Goal: Task Accomplishment & Management: Complete application form

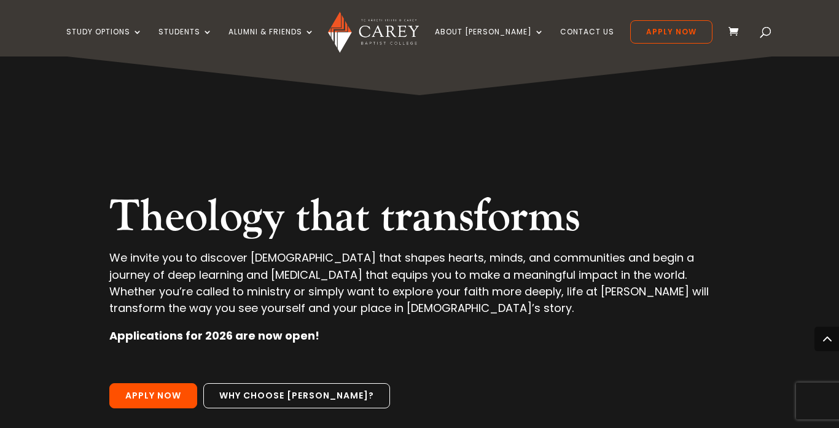
scroll to position [672, 0]
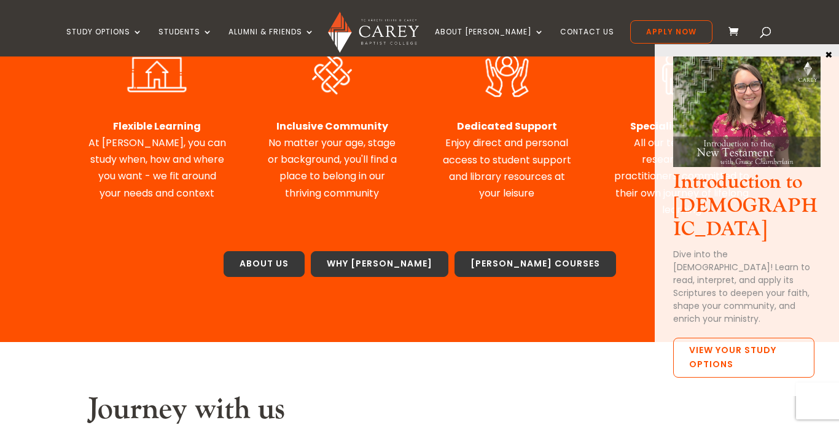
scroll to position [93, 0]
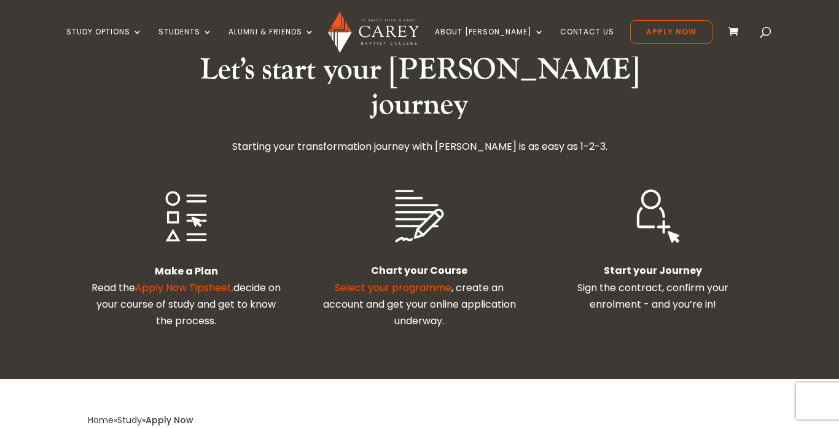
scroll to position [322, 0]
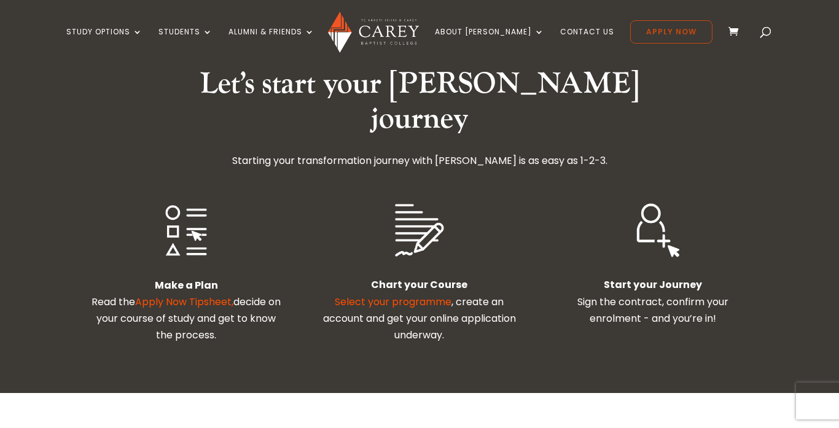
click at [656, 31] on link "Apply Now" at bounding box center [671, 31] width 82 height 23
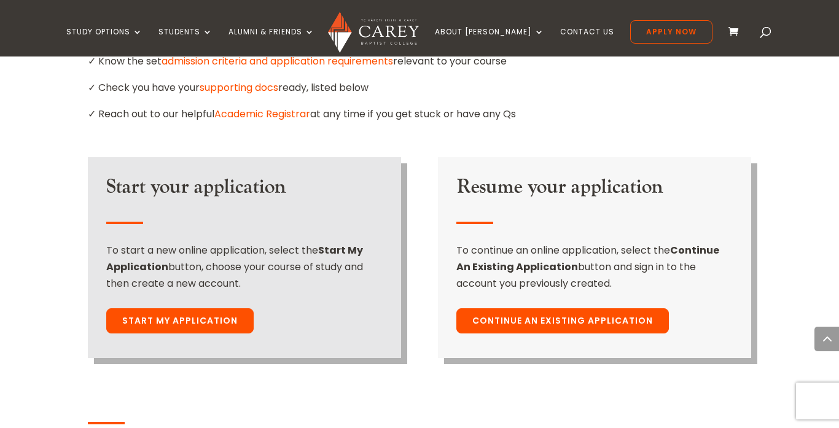
scroll to position [888, 0]
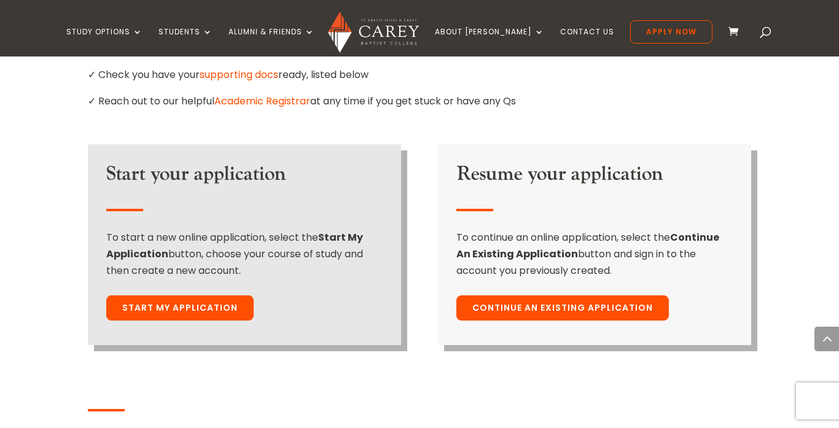
click at [158, 295] on link "Start My Application" at bounding box center [179, 308] width 147 height 26
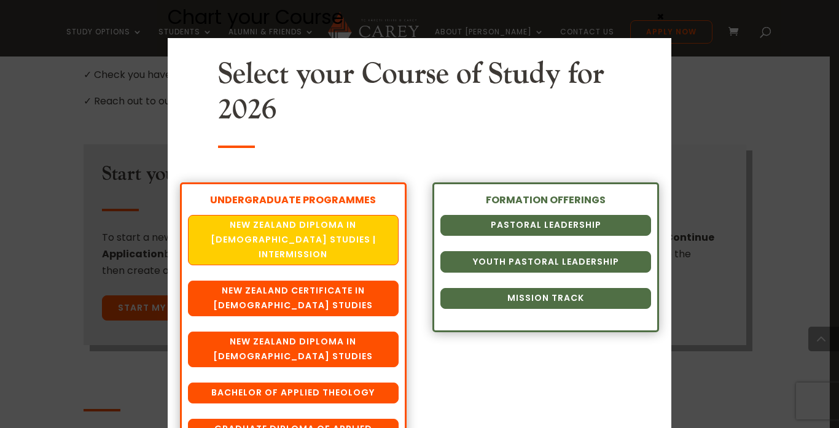
scroll to position [38, 0]
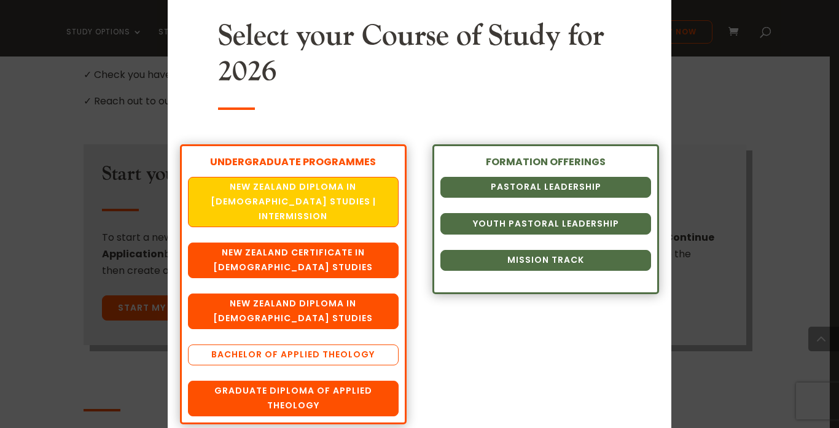
click at [239, 344] on link "Bachelor of Applied Theology" at bounding box center [293, 354] width 210 height 21
click at [200, 344] on link "Bachelor of Applied Theology" at bounding box center [293, 354] width 210 height 21
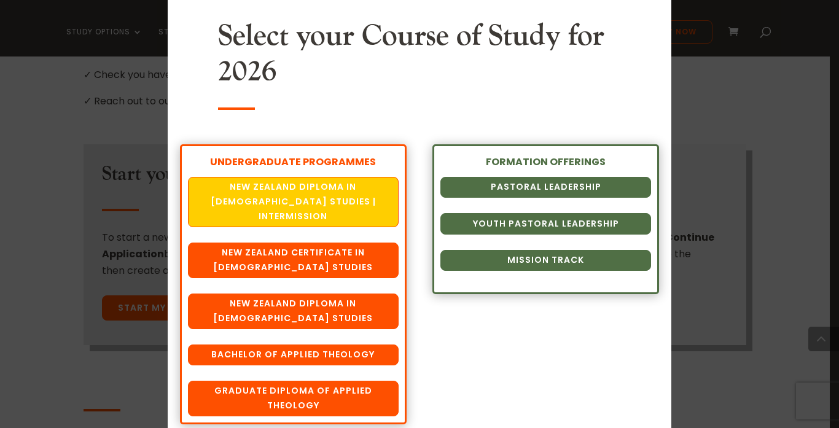
click at [0, 181] on div "Chart your Course Select your Course of Study for 2026 UNDERGRADUATE PROGRAMMES…" at bounding box center [419, 214] width 839 height 428
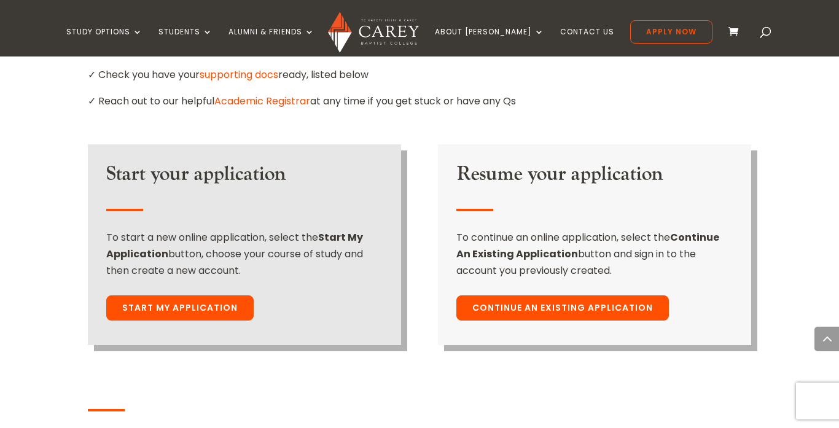
click at [52, 175] on div "Home » Study » Apply Now First up… ✓ Read the handy Apply Now Tip Sheet so you …" at bounding box center [419, 328] width 839 height 1003
